Goal: Task Accomplishment & Management: Manage account settings

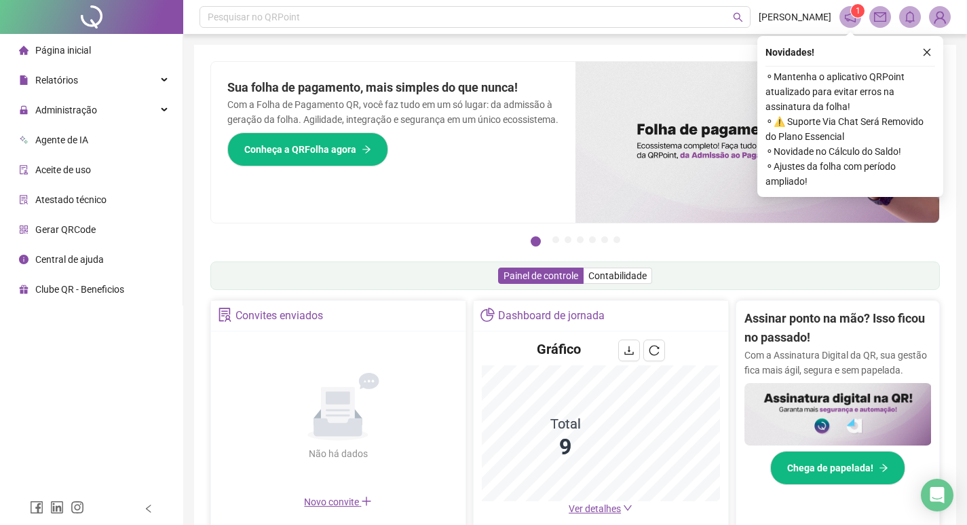
click at [910, 57] on div "Novidades !" at bounding box center [851, 52] width 170 height 16
click at [919, 49] on button "button" at bounding box center [927, 52] width 16 height 16
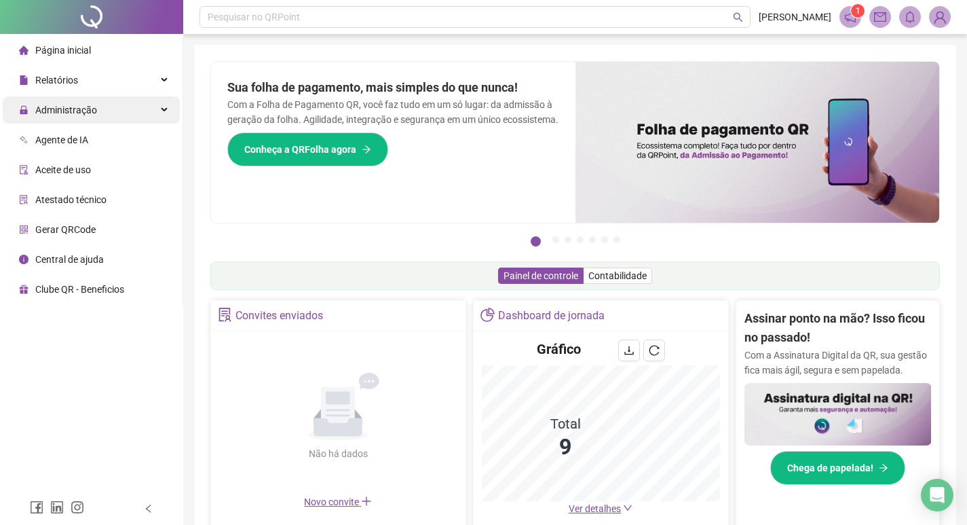
click at [69, 116] on span "Administração" at bounding box center [58, 109] width 78 height 27
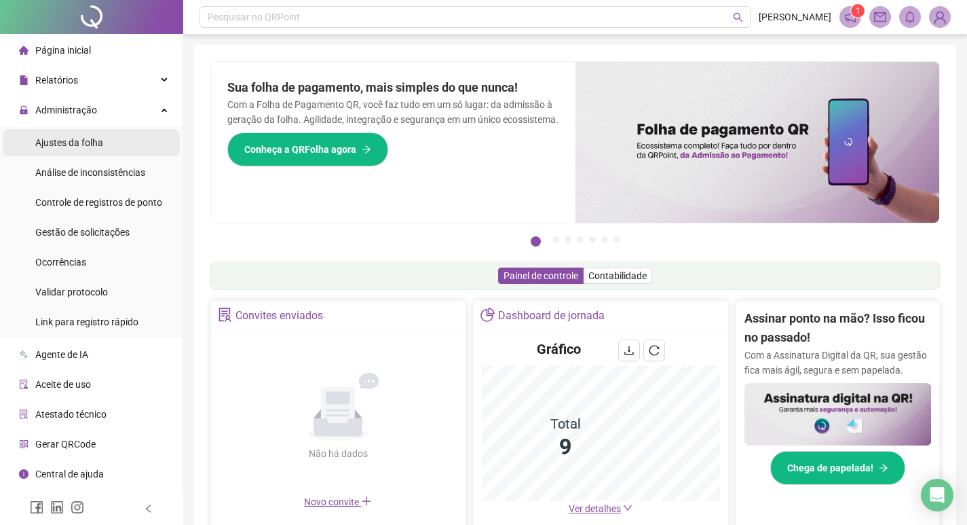
click at [85, 141] on span "Ajustes da folha" at bounding box center [69, 142] width 68 height 11
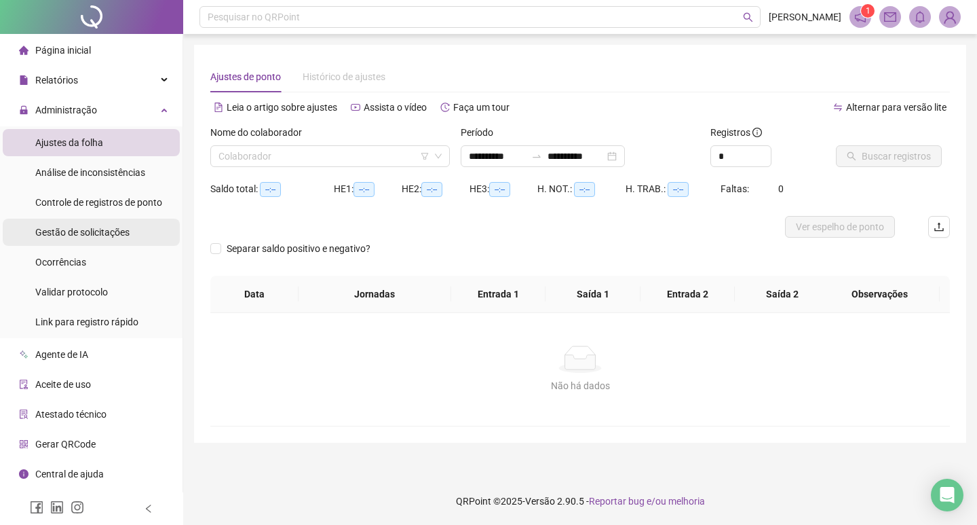
type input "**********"
click at [128, 230] on span "Gestão de solicitações" at bounding box center [82, 232] width 94 height 11
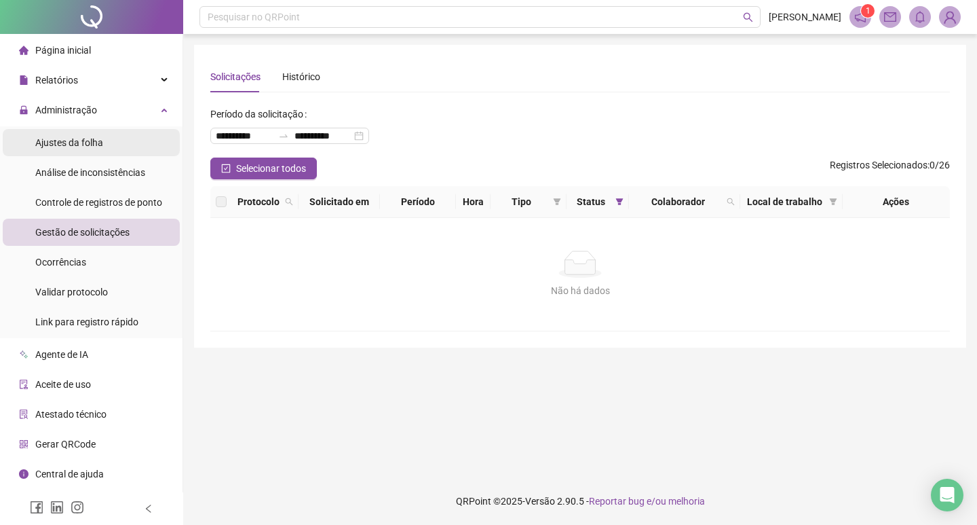
click at [99, 137] on span "Ajustes da folha" at bounding box center [69, 142] width 68 height 11
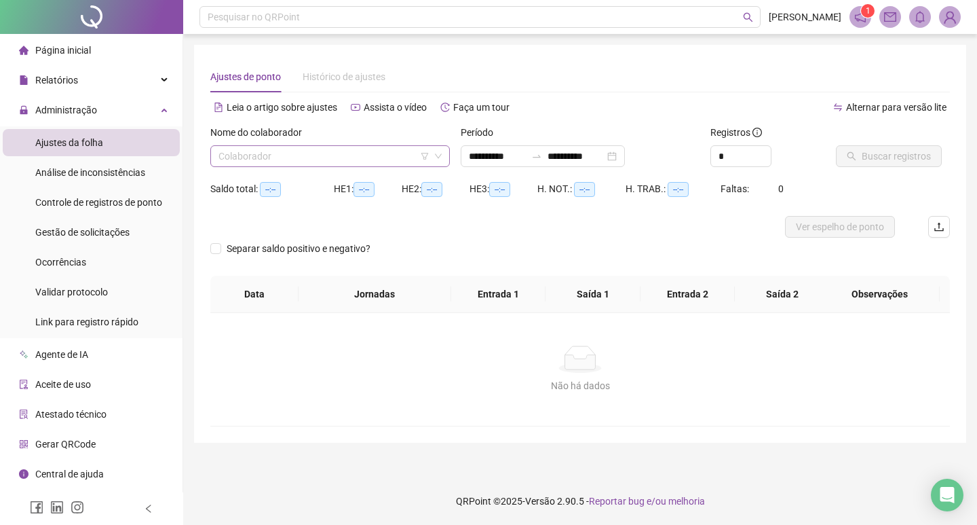
click at [287, 161] on input "search" at bounding box center [324, 156] width 211 height 20
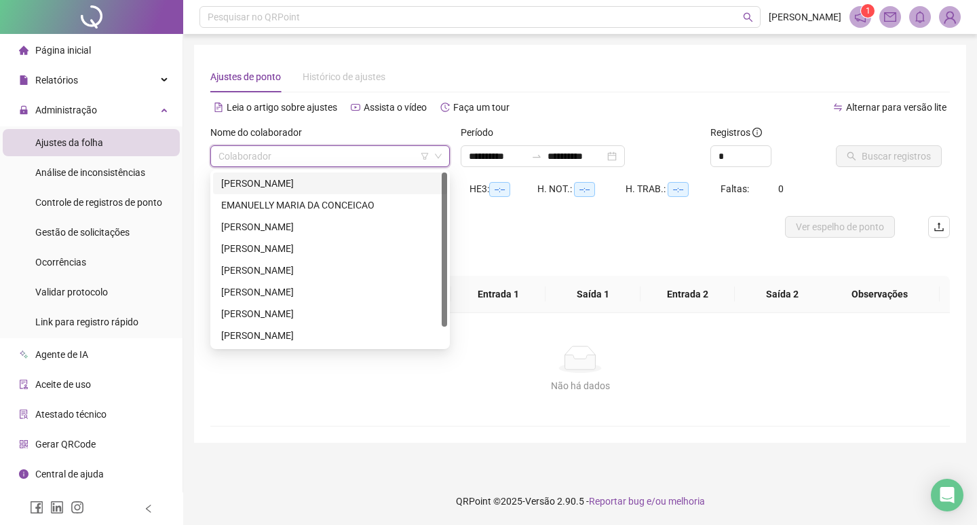
click at [288, 184] on div "[PERSON_NAME]" at bounding box center [330, 183] width 218 height 15
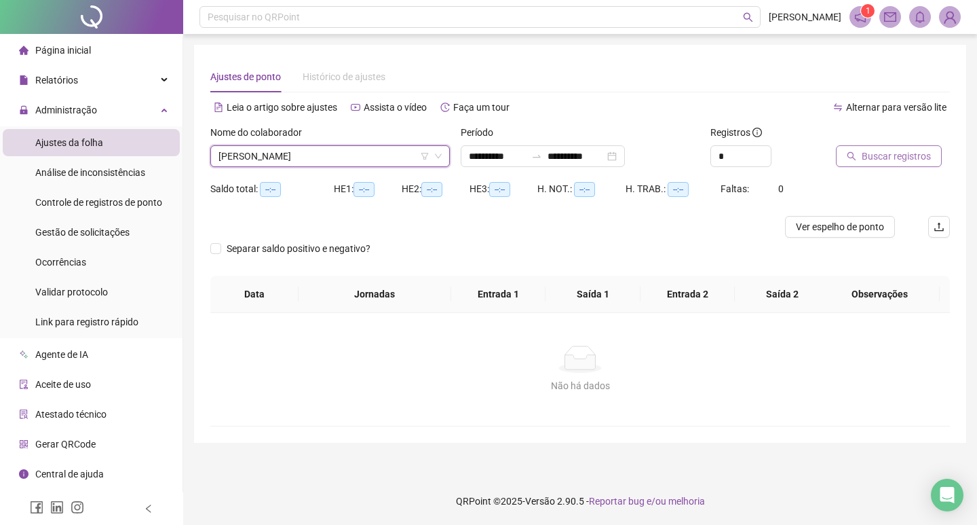
click at [880, 156] on span "Buscar registros" at bounding box center [896, 156] width 69 height 15
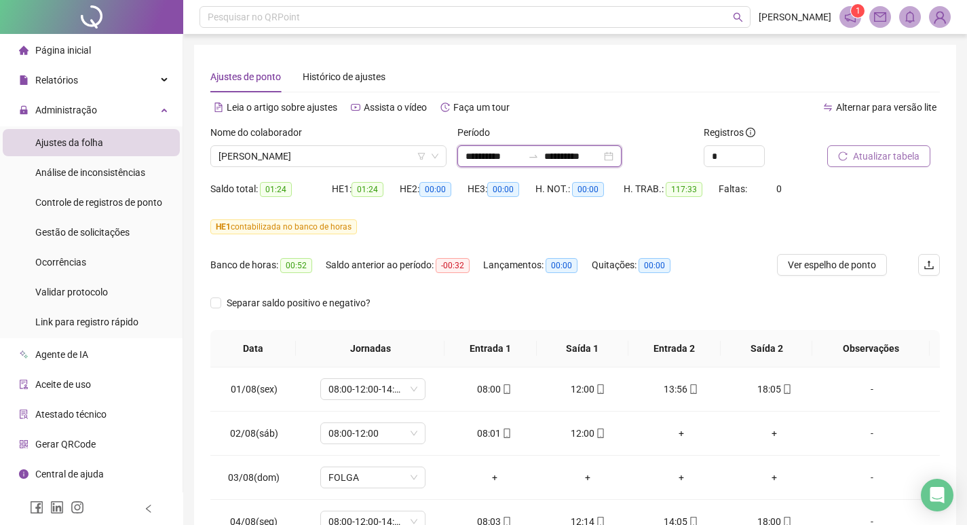
click at [506, 155] on input "**********" at bounding box center [494, 156] width 57 height 15
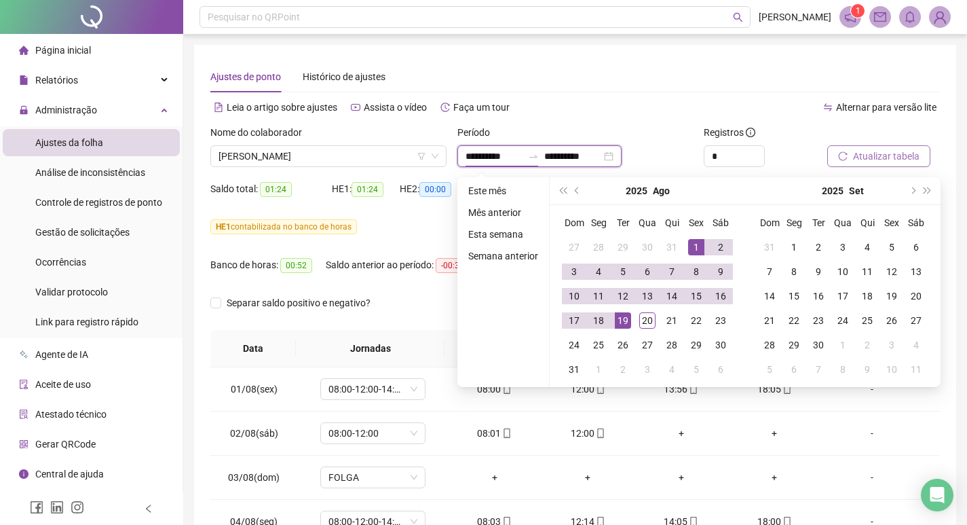
type input "**********"
click at [575, 190] on span "prev-year" at bounding box center [578, 190] width 7 height 7
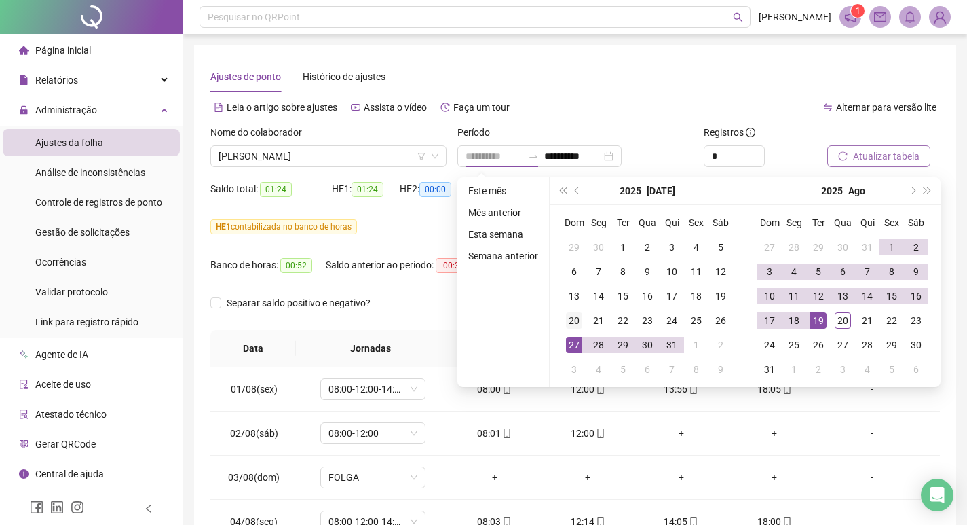
type input "**********"
click at [576, 325] on div "20" at bounding box center [574, 320] width 16 height 16
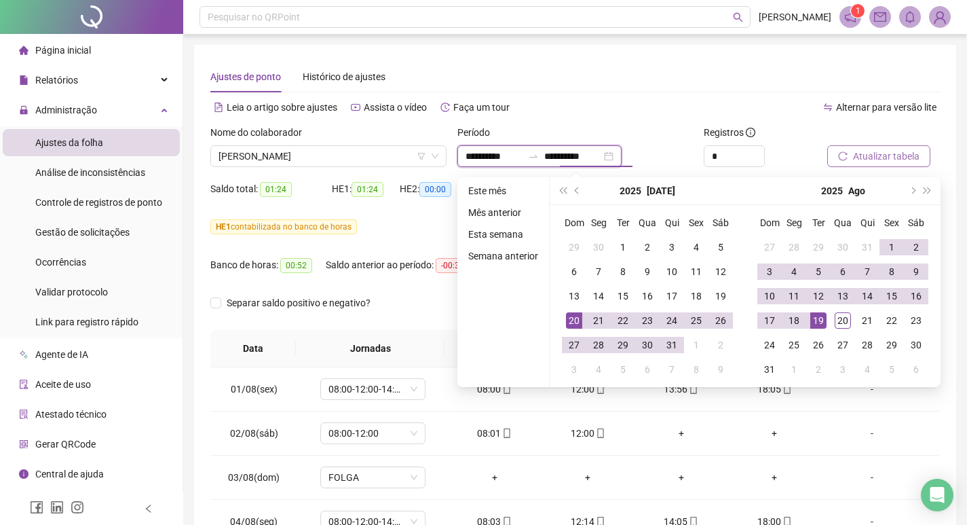
type input "**********"
click at [812, 319] on div "19" at bounding box center [818, 320] width 16 height 16
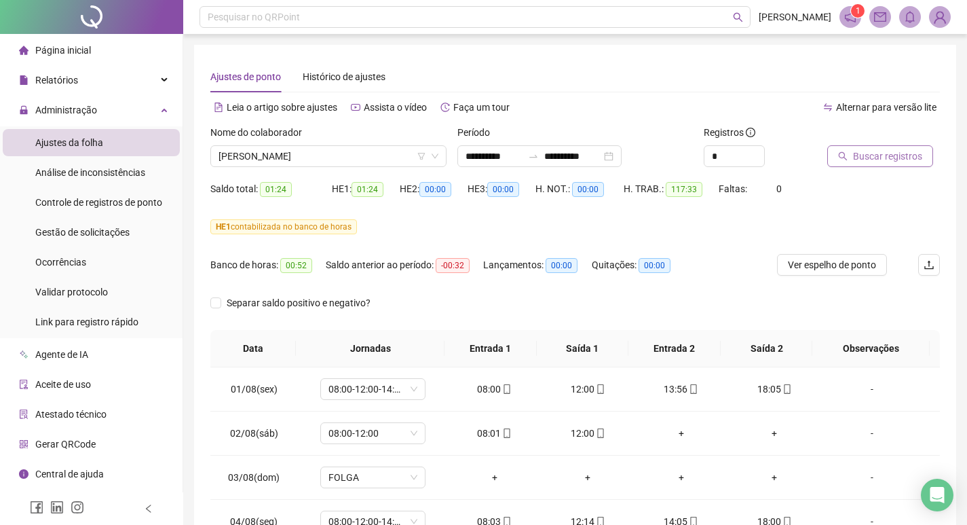
click at [792, 139] on div "Registros" at bounding box center [760, 135] width 113 height 20
click at [831, 258] on span "Ver espelho de ponto" at bounding box center [832, 264] width 88 height 15
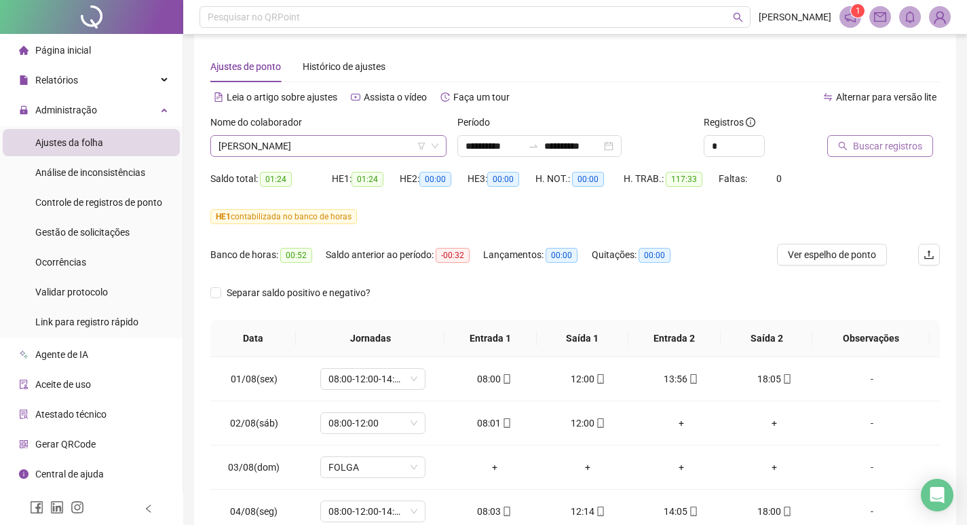
scroll to position [3, 0]
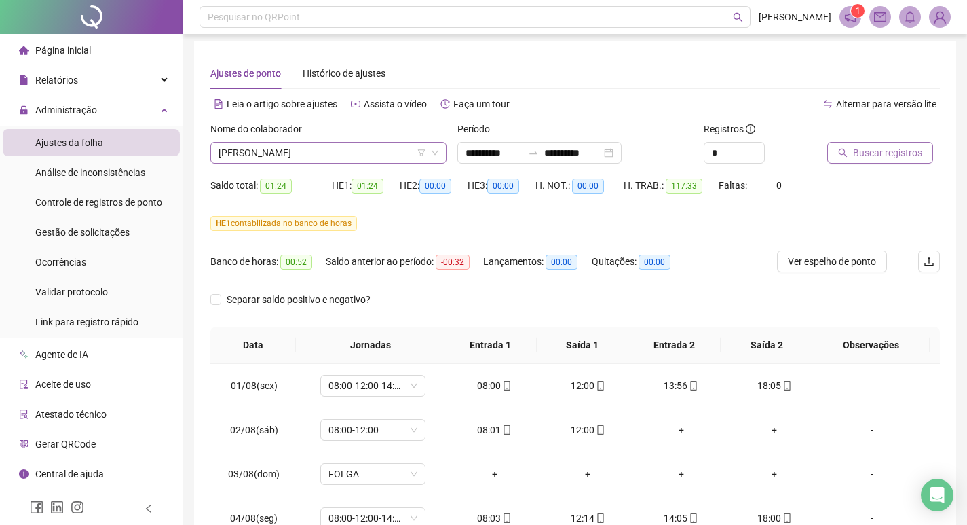
click at [288, 155] on span "[PERSON_NAME]" at bounding box center [329, 153] width 220 height 20
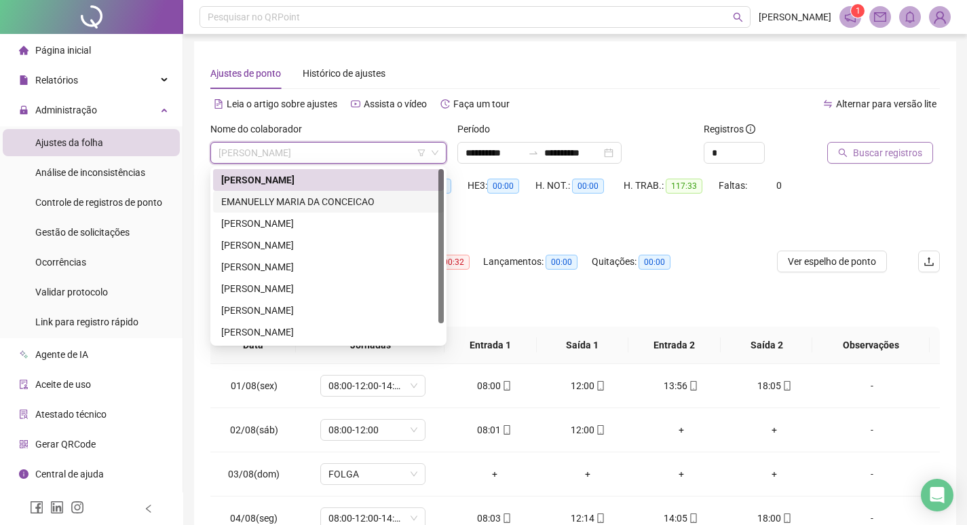
click at [309, 200] on div "EMANUELLY MARIA DA CONCEICAO" at bounding box center [328, 201] width 214 height 15
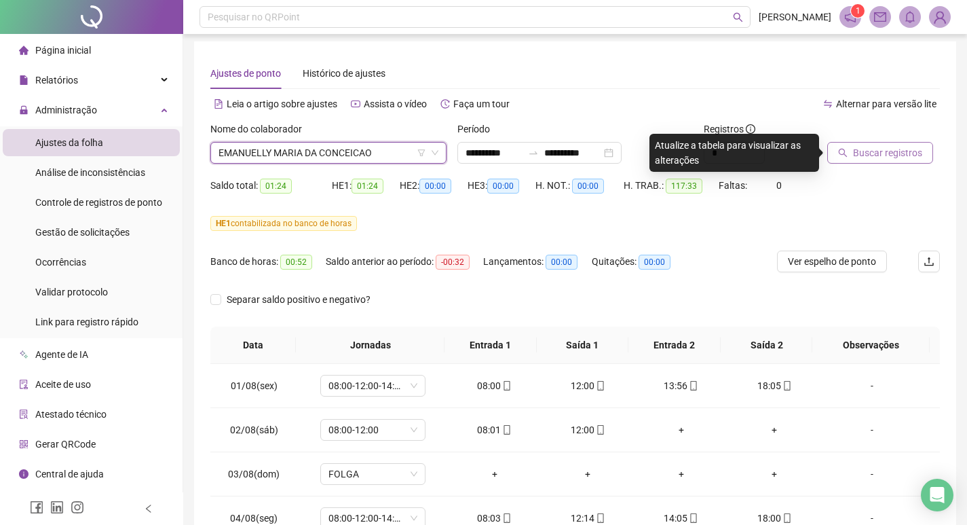
click at [878, 159] on span "Buscar registros" at bounding box center [887, 152] width 69 height 15
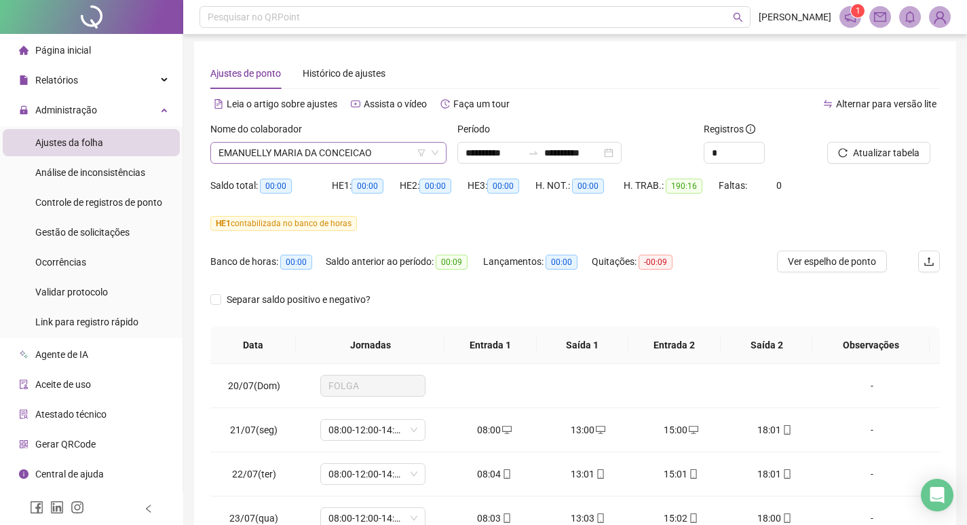
click at [435, 152] on icon "down" at bounding box center [435, 153] width 8 height 8
click at [298, 162] on span "EMANUELLY MARIA DA CONCEICAO" at bounding box center [329, 153] width 220 height 20
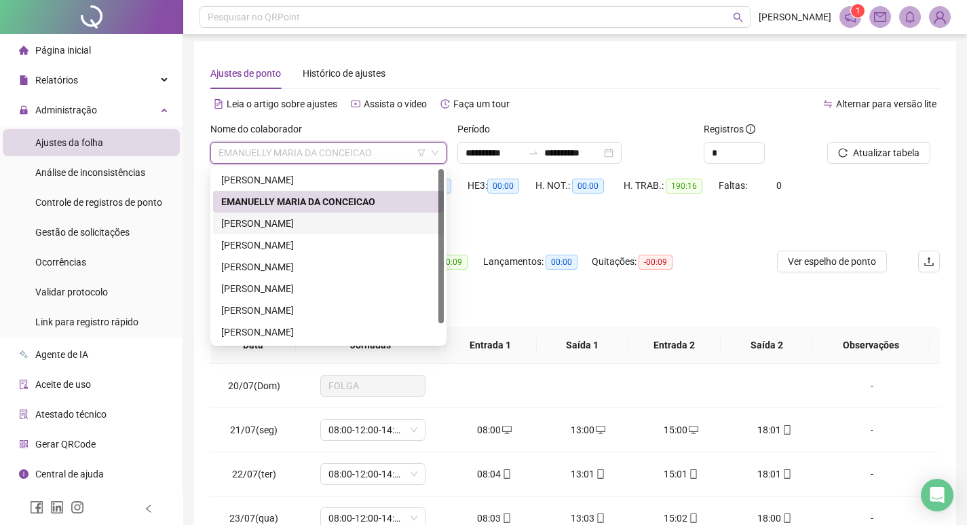
click at [282, 222] on div "[PERSON_NAME]" at bounding box center [328, 223] width 214 height 15
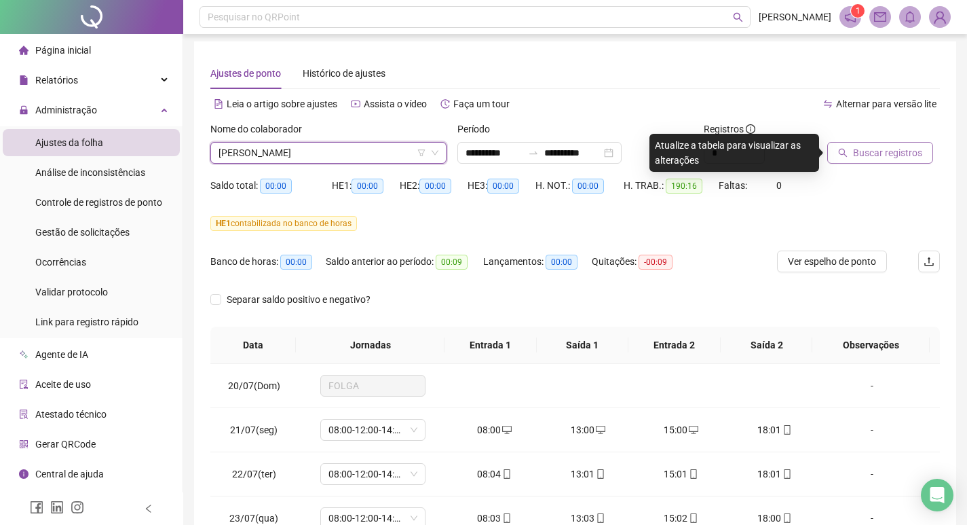
click at [875, 159] on span "Buscar registros" at bounding box center [887, 152] width 69 height 15
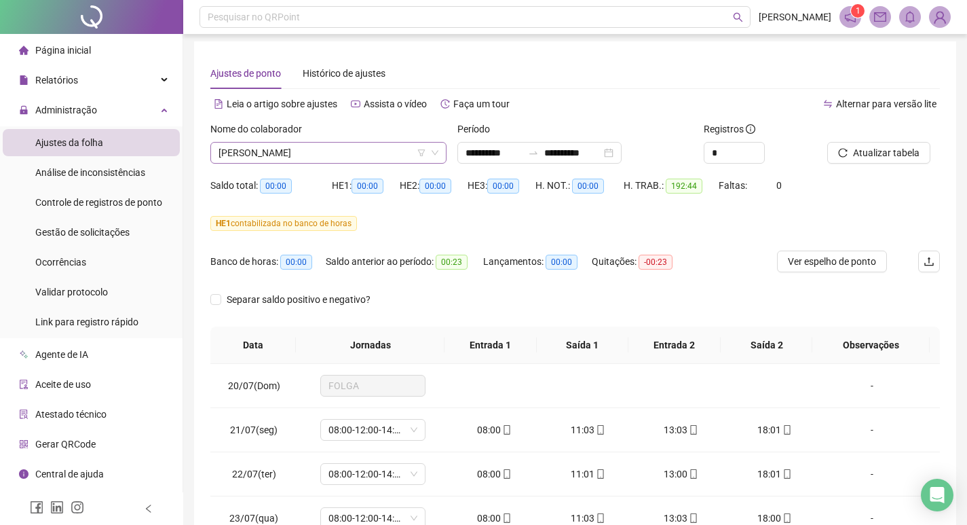
click at [362, 151] on span "[PERSON_NAME]" at bounding box center [329, 153] width 220 height 20
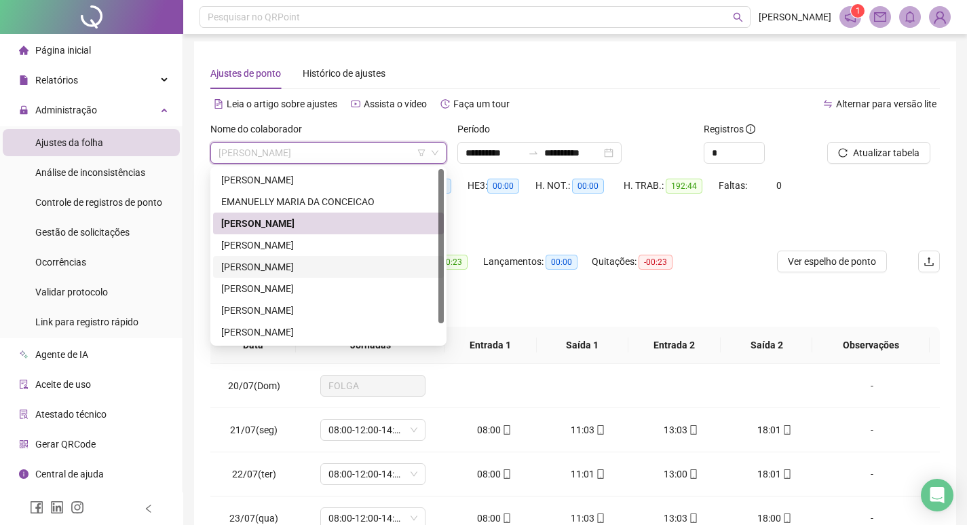
click at [306, 263] on div "[PERSON_NAME]" at bounding box center [328, 266] width 214 height 15
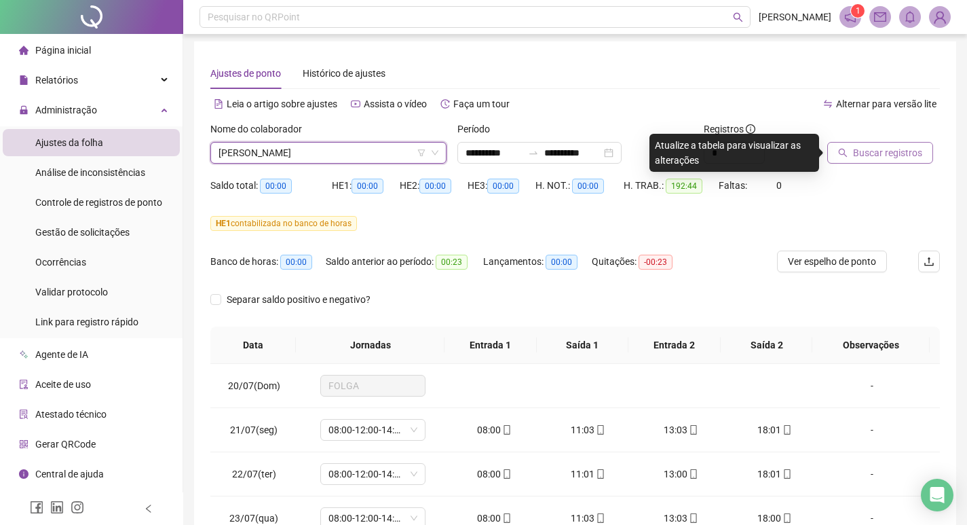
click at [906, 147] on span "Buscar registros" at bounding box center [887, 152] width 69 height 15
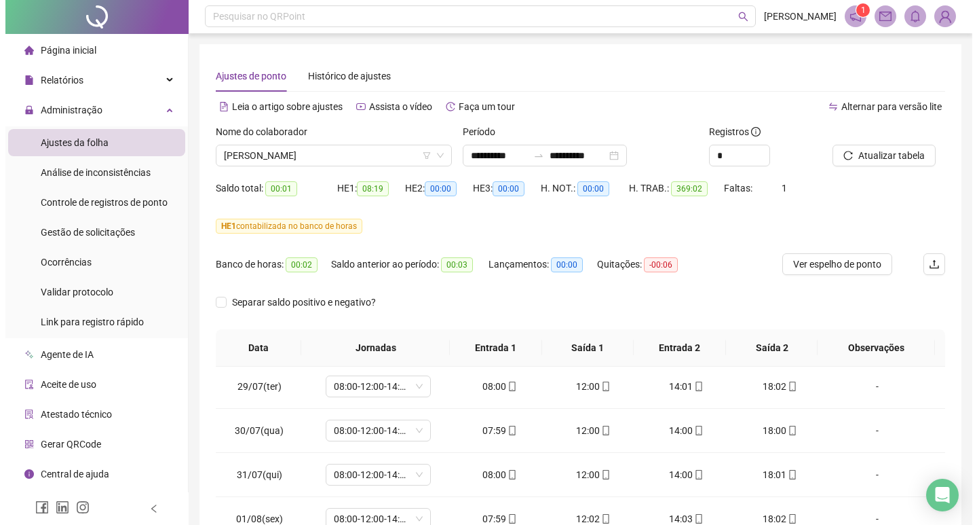
scroll to position [0, 0]
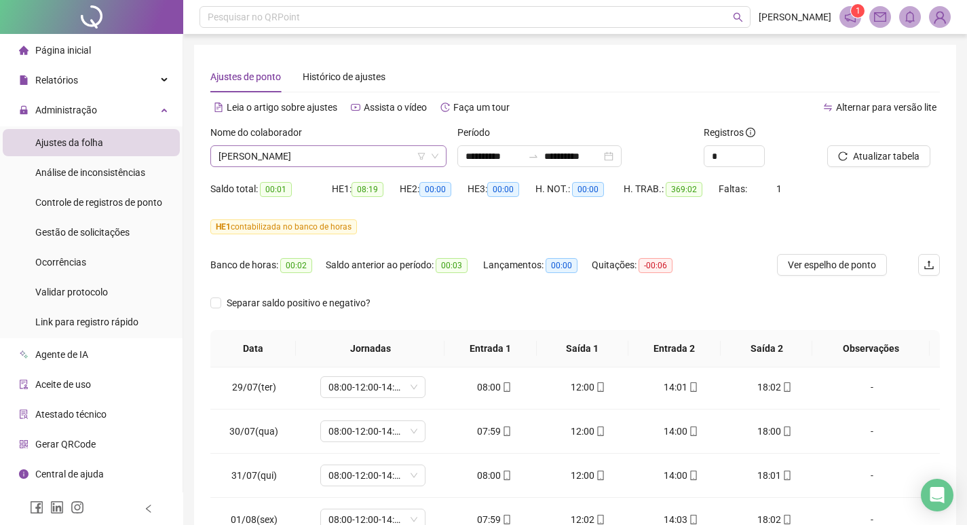
click at [350, 159] on span "[PERSON_NAME]" at bounding box center [329, 156] width 220 height 20
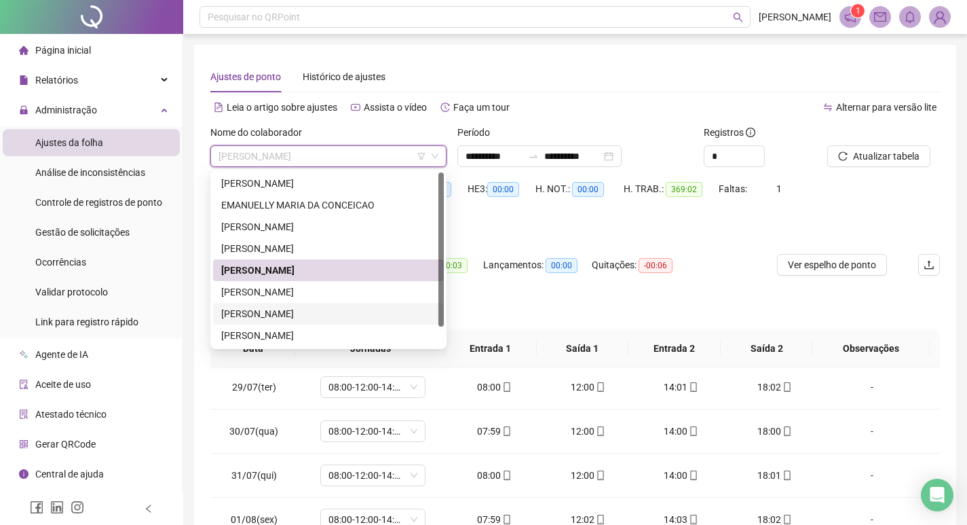
click at [312, 315] on div "[PERSON_NAME]" at bounding box center [328, 313] width 214 height 15
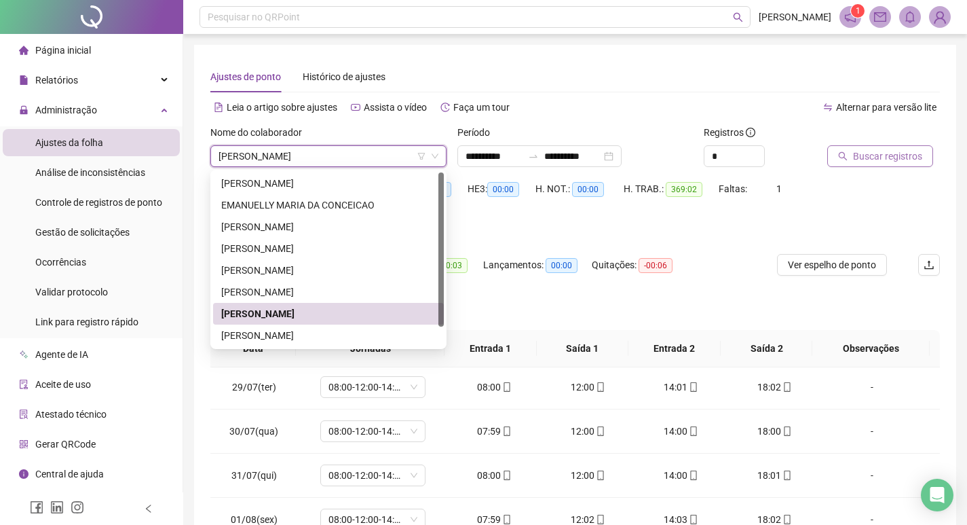
click at [880, 163] on button "Buscar registros" at bounding box center [880, 156] width 106 height 22
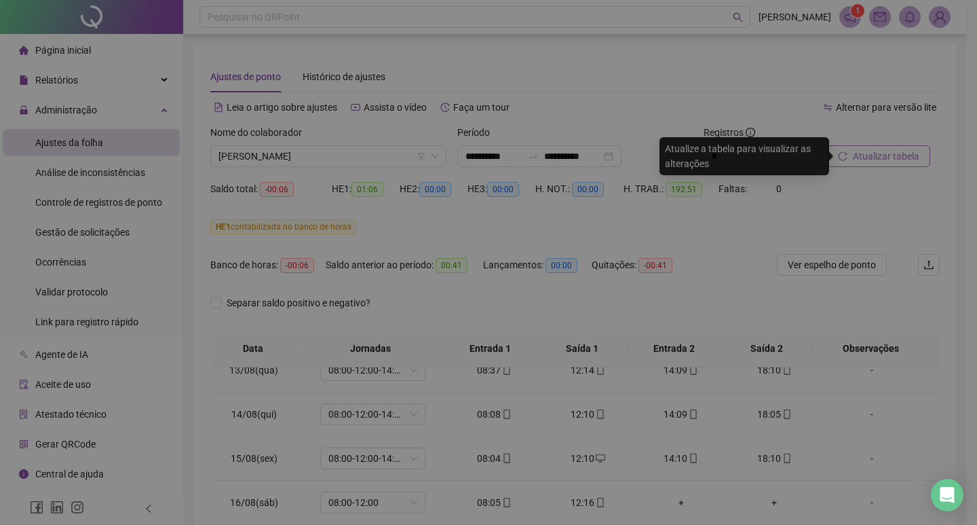
scroll to position [1078, 0]
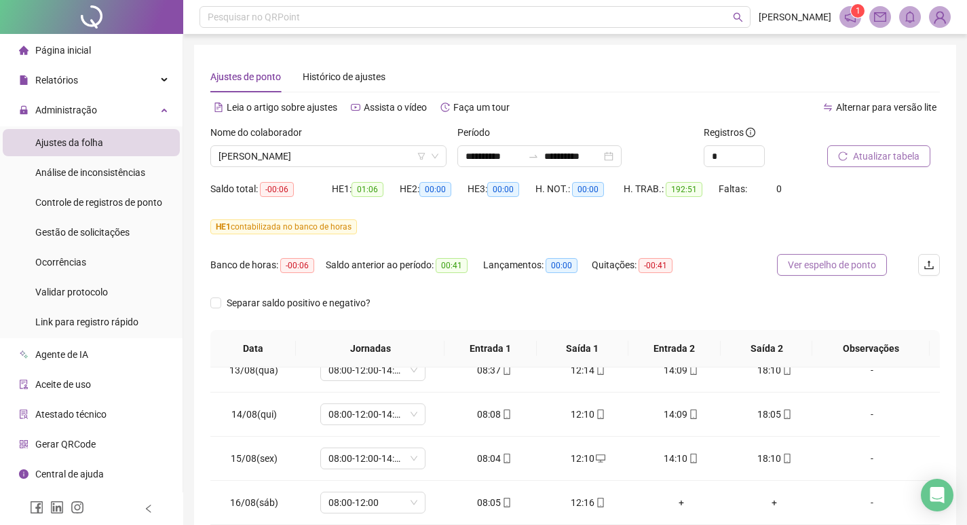
click at [855, 264] on span "Ver espelho de ponto" at bounding box center [832, 264] width 88 height 15
click at [319, 151] on span "[PERSON_NAME]" at bounding box center [329, 156] width 220 height 20
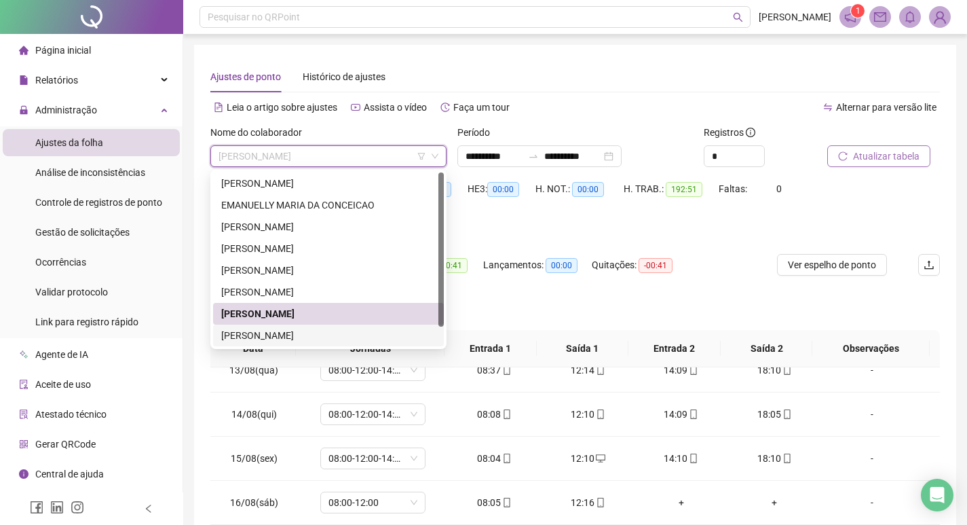
click at [280, 331] on div "[PERSON_NAME]" at bounding box center [328, 335] width 214 height 15
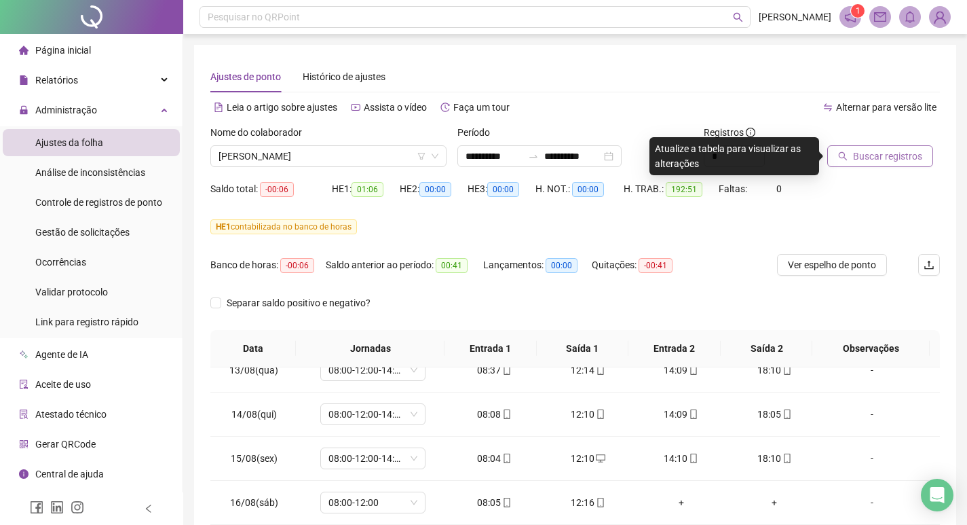
click at [893, 157] on span "Buscar registros" at bounding box center [887, 156] width 69 height 15
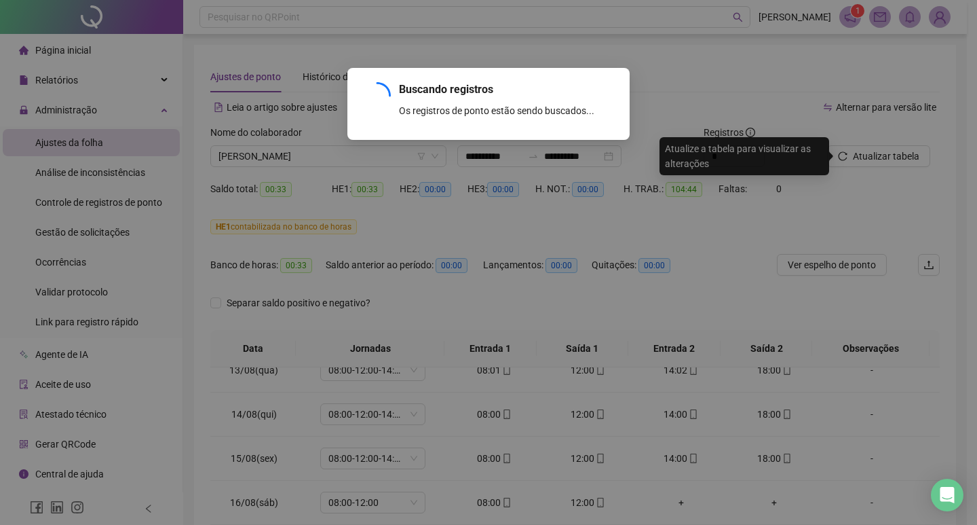
scroll to position [416, 0]
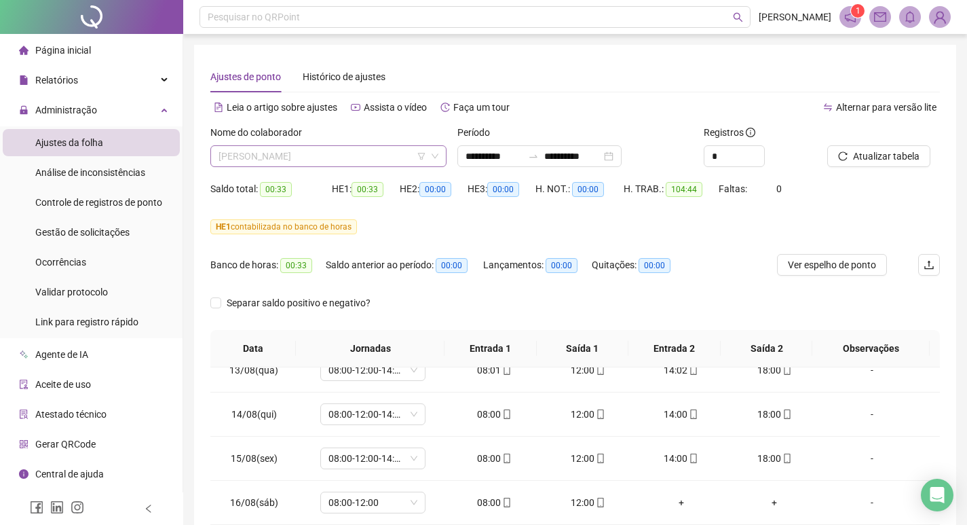
click at [278, 157] on span "[PERSON_NAME]" at bounding box center [329, 156] width 220 height 20
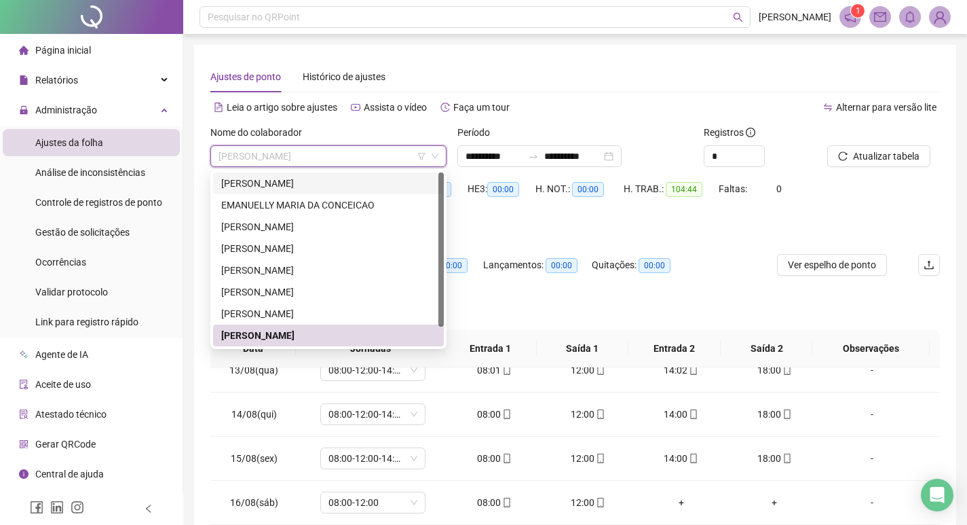
click at [288, 184] on div "[PERSON_NAME]" at bounding box center [328, 183] width 214 height 15
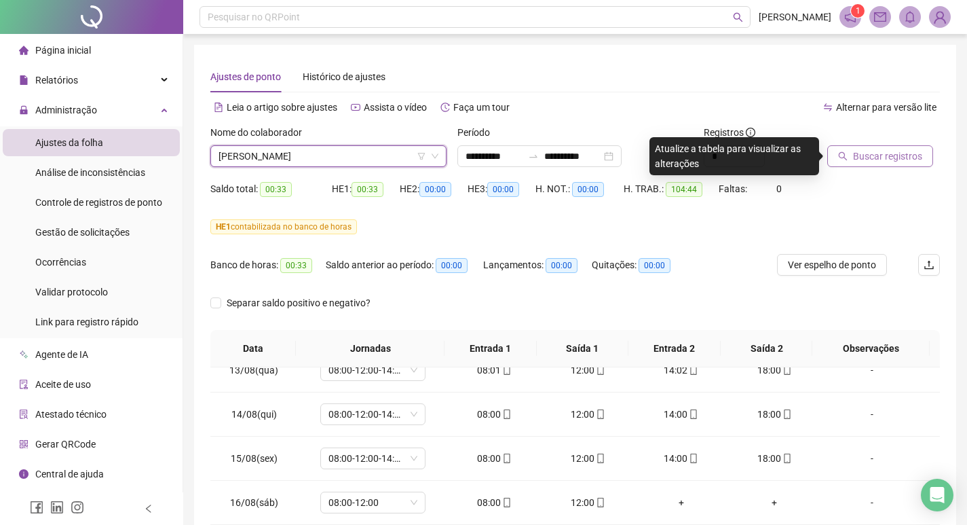
click at [905, 164] on button "Buscar registros" at bounding box center [880, 156] width 106 height 22
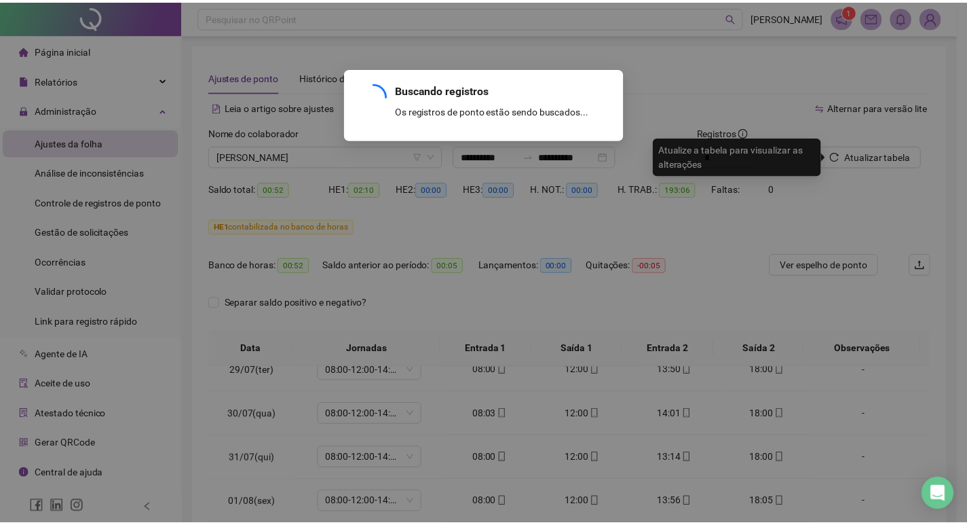
scroll to position [1078, 0]
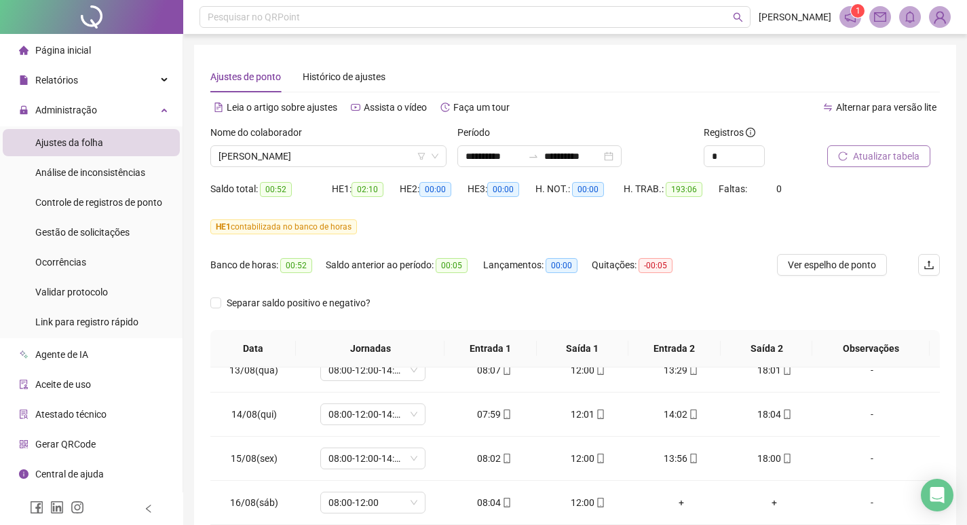
click at [854, 157] on span "Atualizar tabela" at bounding box center [886, 156] width 67 height 15
click at [810, 265] on span "Ver espelho de ponto" at bounding box center [832, 264] width 88 height 15
click at [436, 300] on div "Separar saldo positivo e negativo?" at bounding box center [575, 311] width 730 height 38
drag, startPoint x: 289, startPoint y: 264, endPoint x: 302, endPoint y: 265, distance: 12.9
click at [302, 265] on span "00:52" at bounding box center [296, 265] width 32 height 15
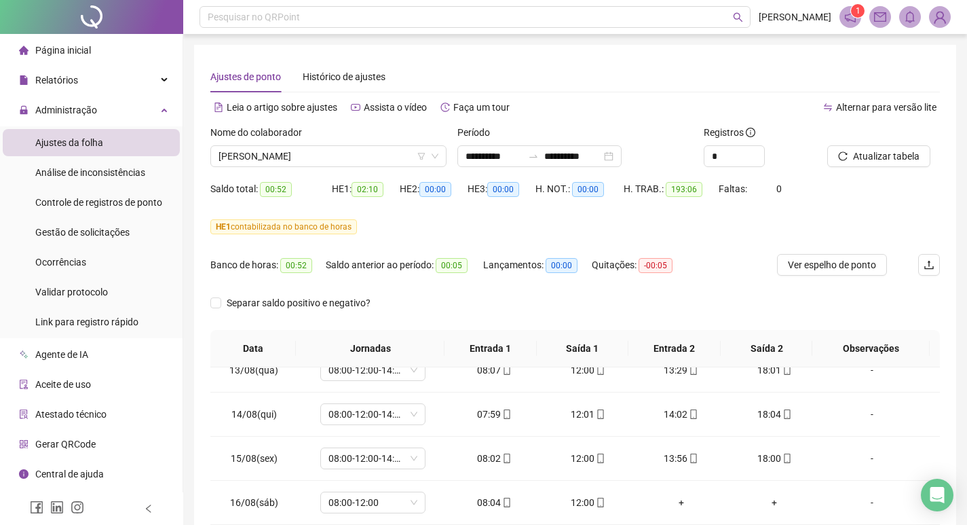
click at [479, 311] on div "Separar saldo positivo e negativo?" at bounding box center [575, 311] width 730 height 38
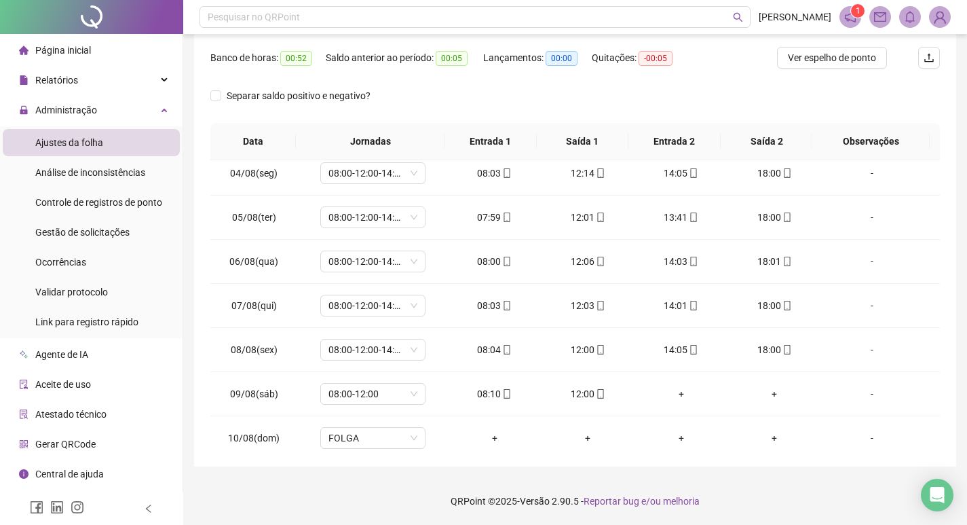
scroll to position [3, 0]
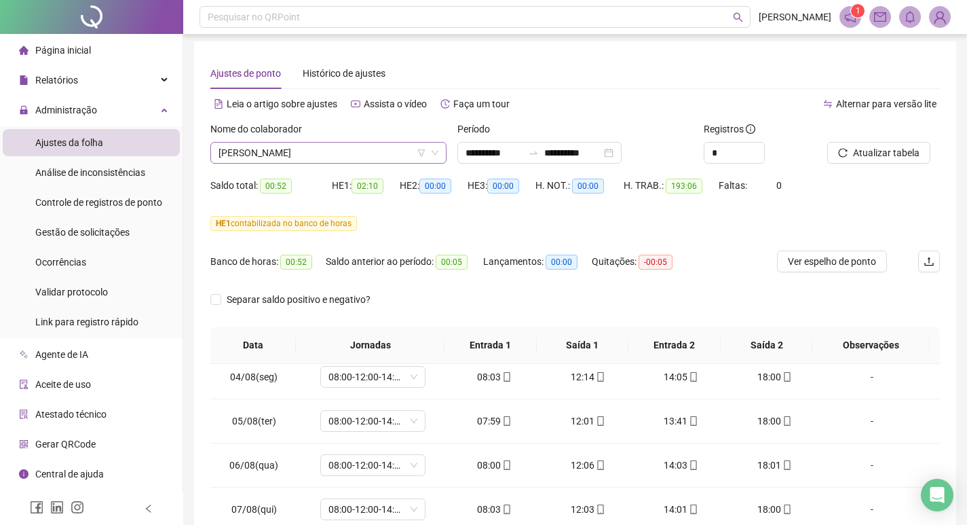
click at [438, 152] on icon "down" at bounding box center [435, 153] width 8 height 8
click at [282, 158] on span "[PERSON_NAME]" at bounding box center [329, 153] width 220 height 20
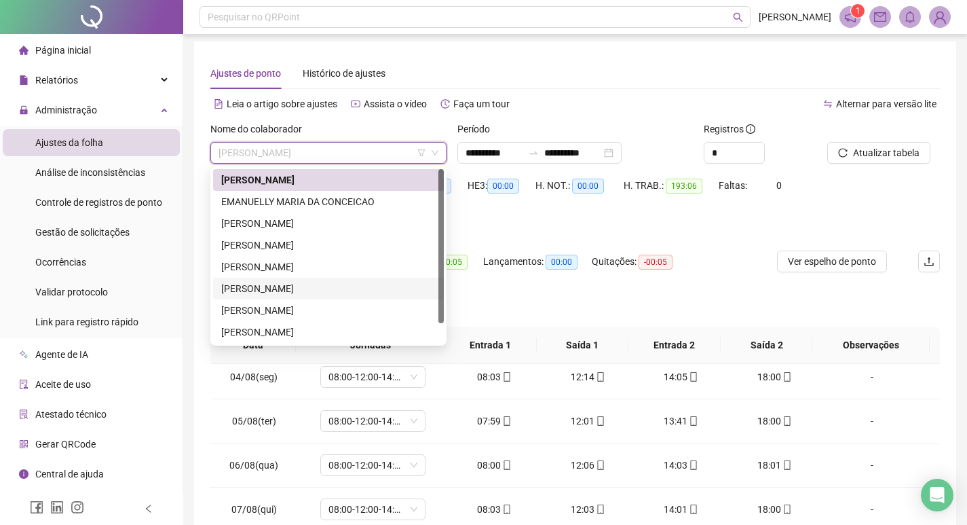
drag, startPoint x: 284, startPoint y: 288, endPoint x: 297, endPoint y: 286, distance: 13.7
click at [284, 288] on div "[PERSON_NAME]" at bounding box center [328, 288] width 214 height 15
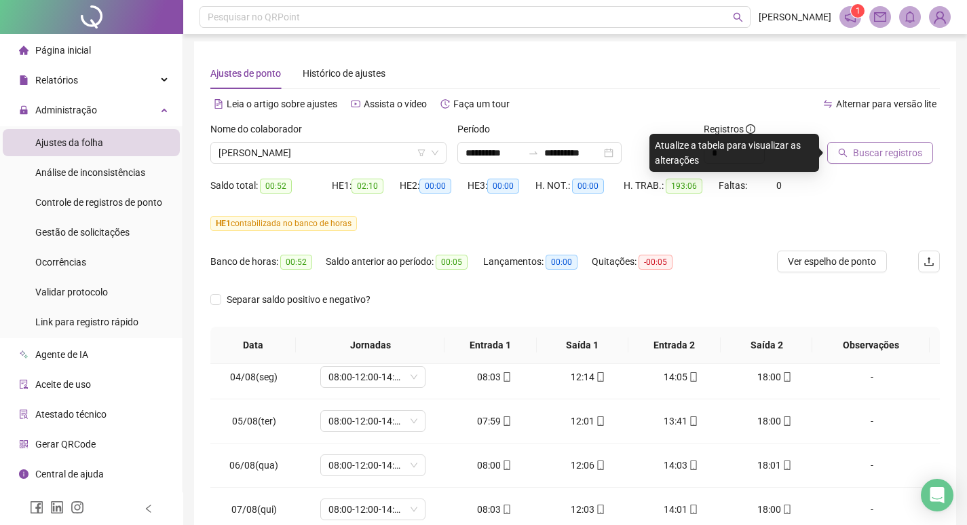
click at [859, 159] on span "Buscar registros" at bounding box center [887, 152] width 69 height 15
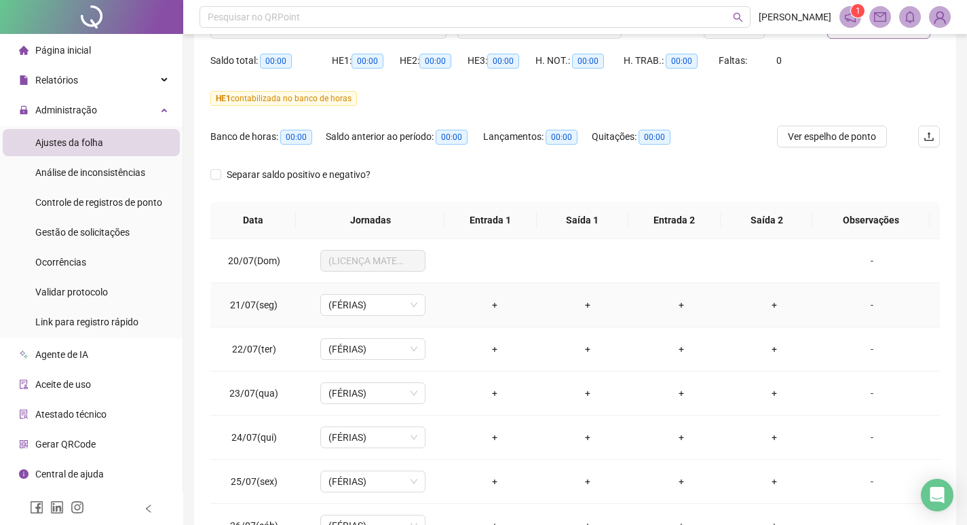
scroll to position [0, 0]
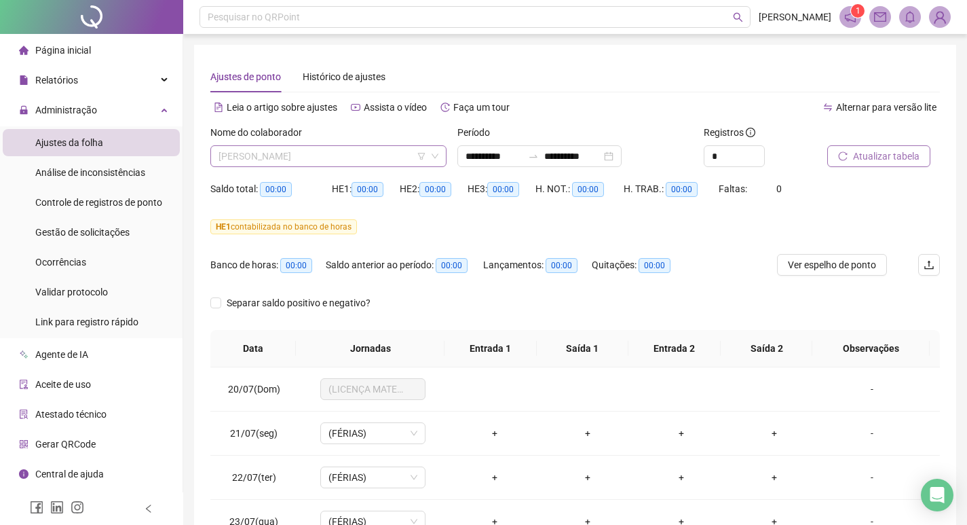
click at [333, 153] on span "[PERSON_NAME]" at bounding box center [329, 156] width 220 height 20
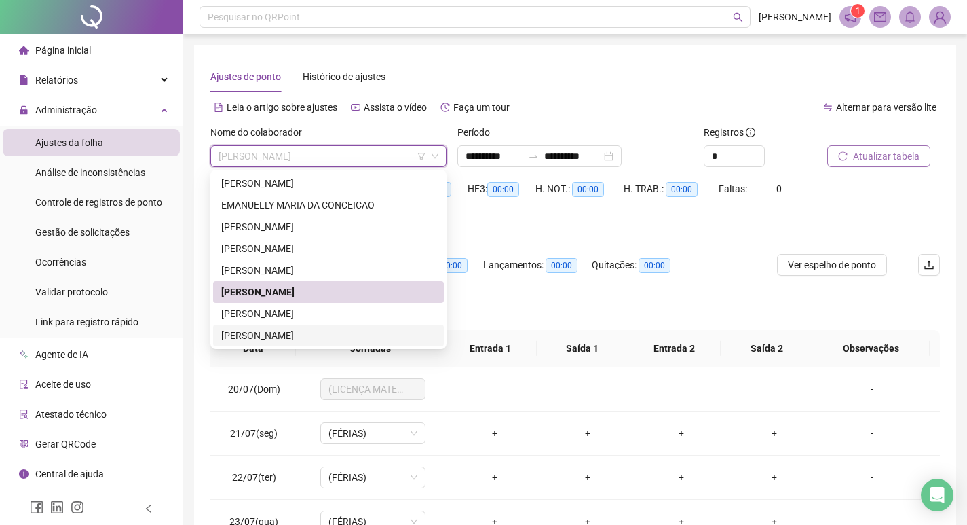
click at [306, 330] on div "[PERSON_NAME]" at bounding box center [328, 335] width 214 height 15
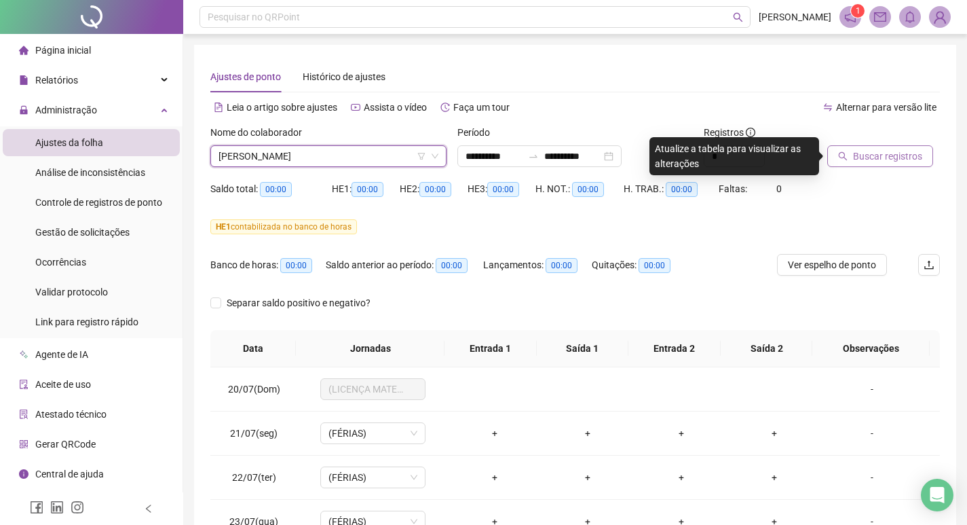
click at [887, 157] on span "Buscar registros" at bounding box center [887, 156] width 69 height 15
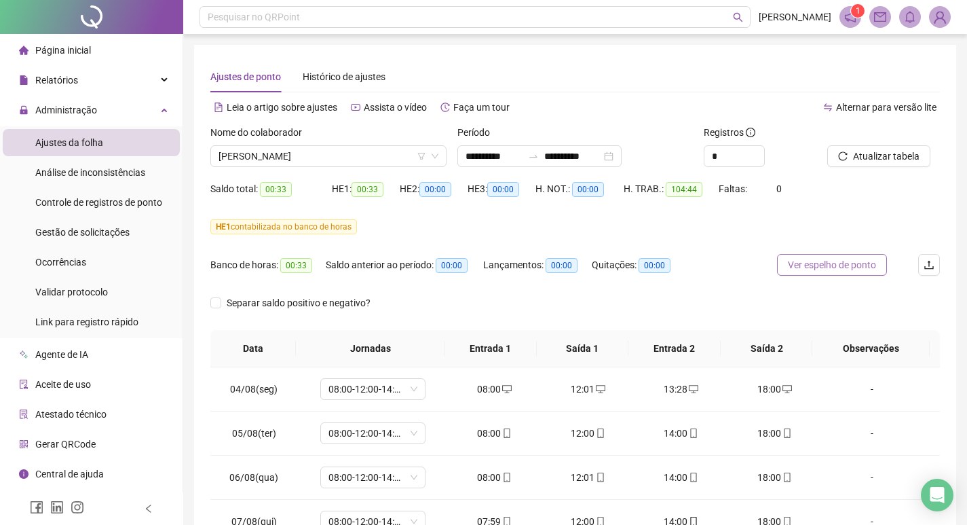
click at [852, 262] on span "Ver espelho de ponto" at bounding box center [832, 264] width 88 height 15
